Goal: Transaction & Acquisition: Purchase product/service

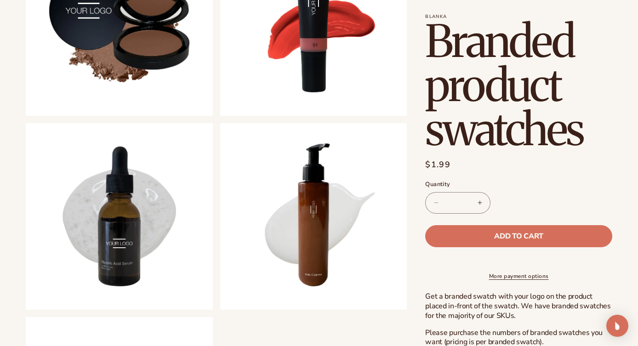
scroll to position [429, 0]
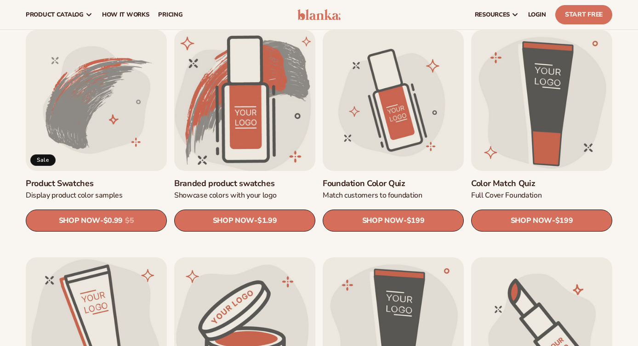
scroll to position [515, 0]
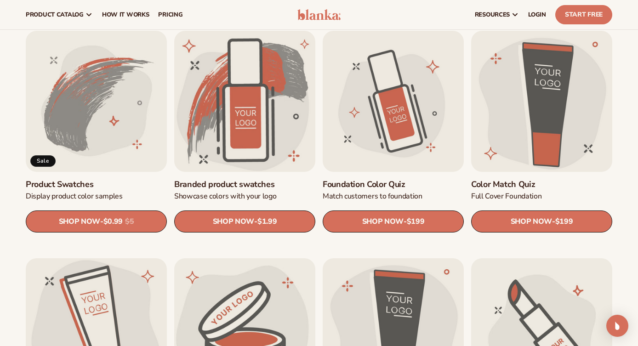
click at [103, 179] on link "Product Swatches" at bounding box center [96, 184] width 141 height 11
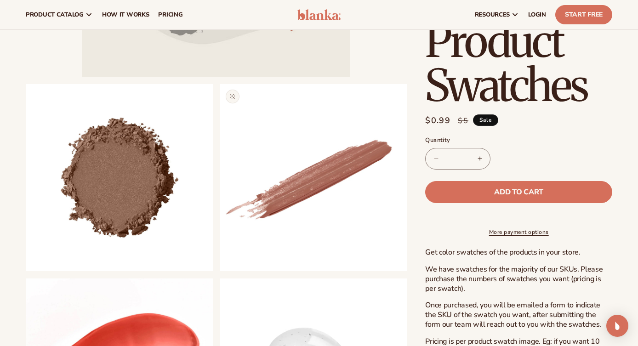
scroll to position [259, 0]
